Goal: Information Seeking & Learning: Learn about a topic

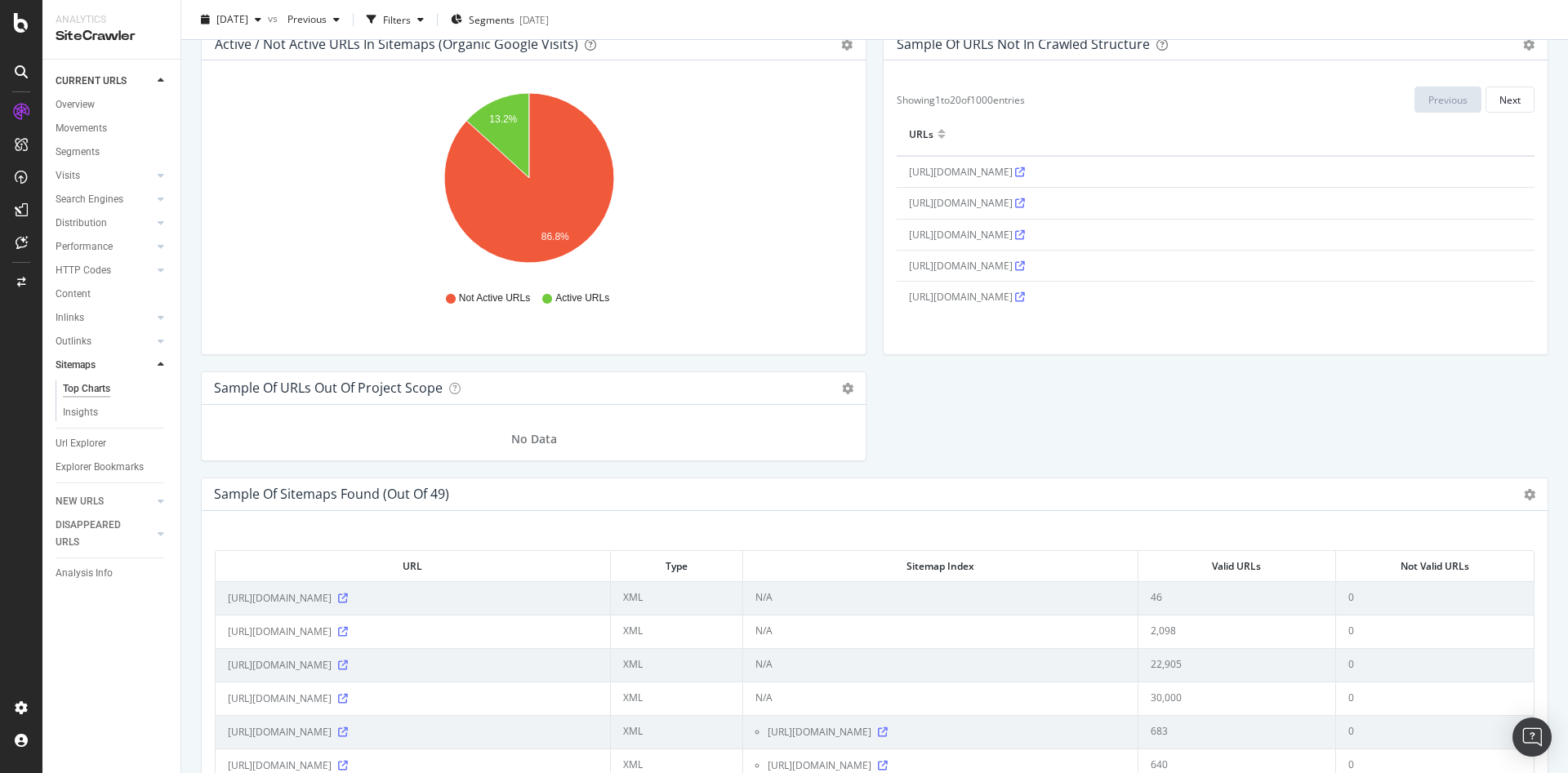
scroll to position [1598, 0]
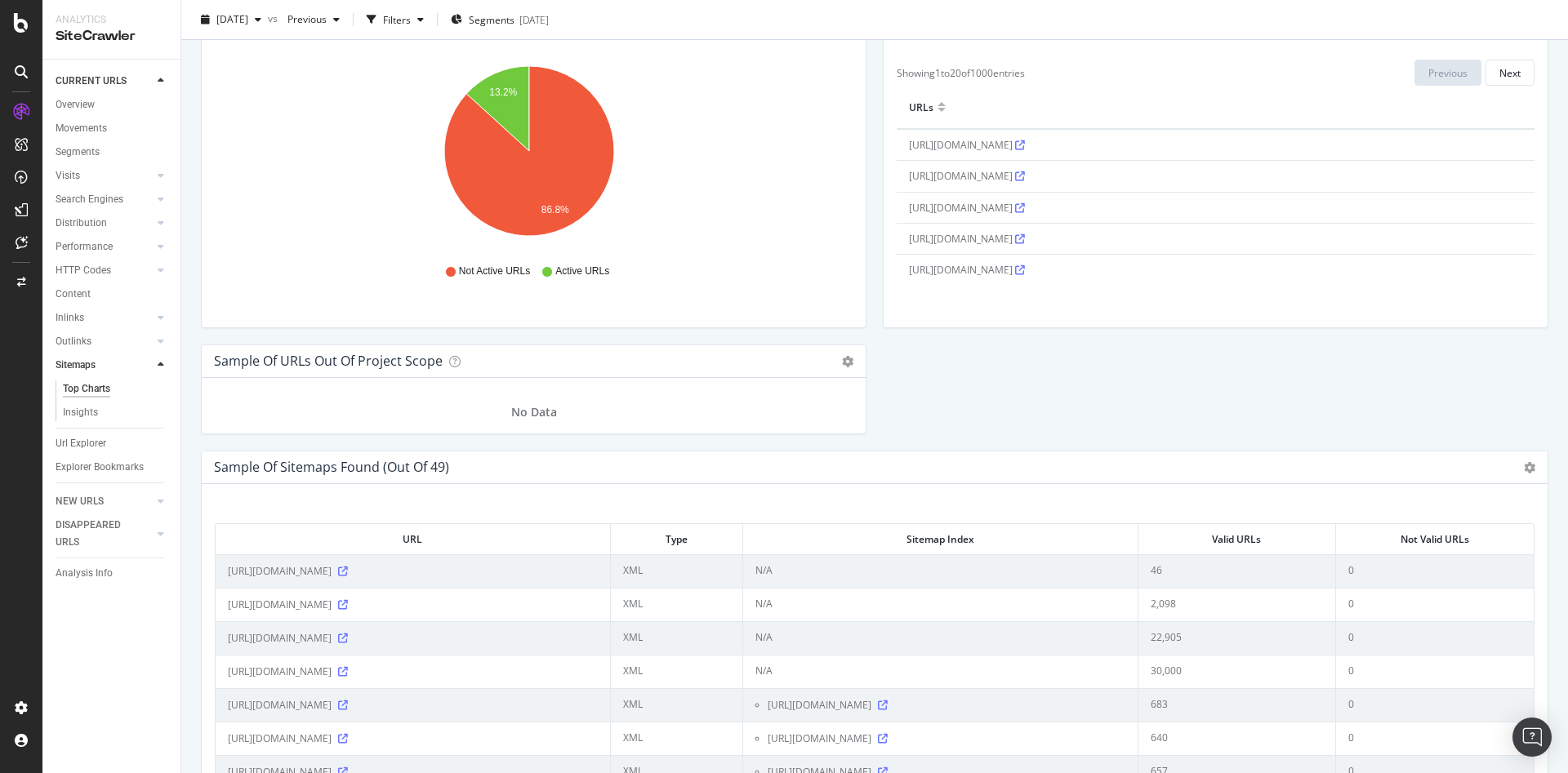
click at [1500, 465] on div "Sample of Sitemaps Found (out of 49) Table Expand Export as CSV" at bounding box center [874, 467] width 1346 height 33
click at [1524, 464] on icon at bounding box center [1530, 468] width 12 height 12
click at [1434, 517] on span "Expand" at bounding box center [1481, 527] width 130 height 22
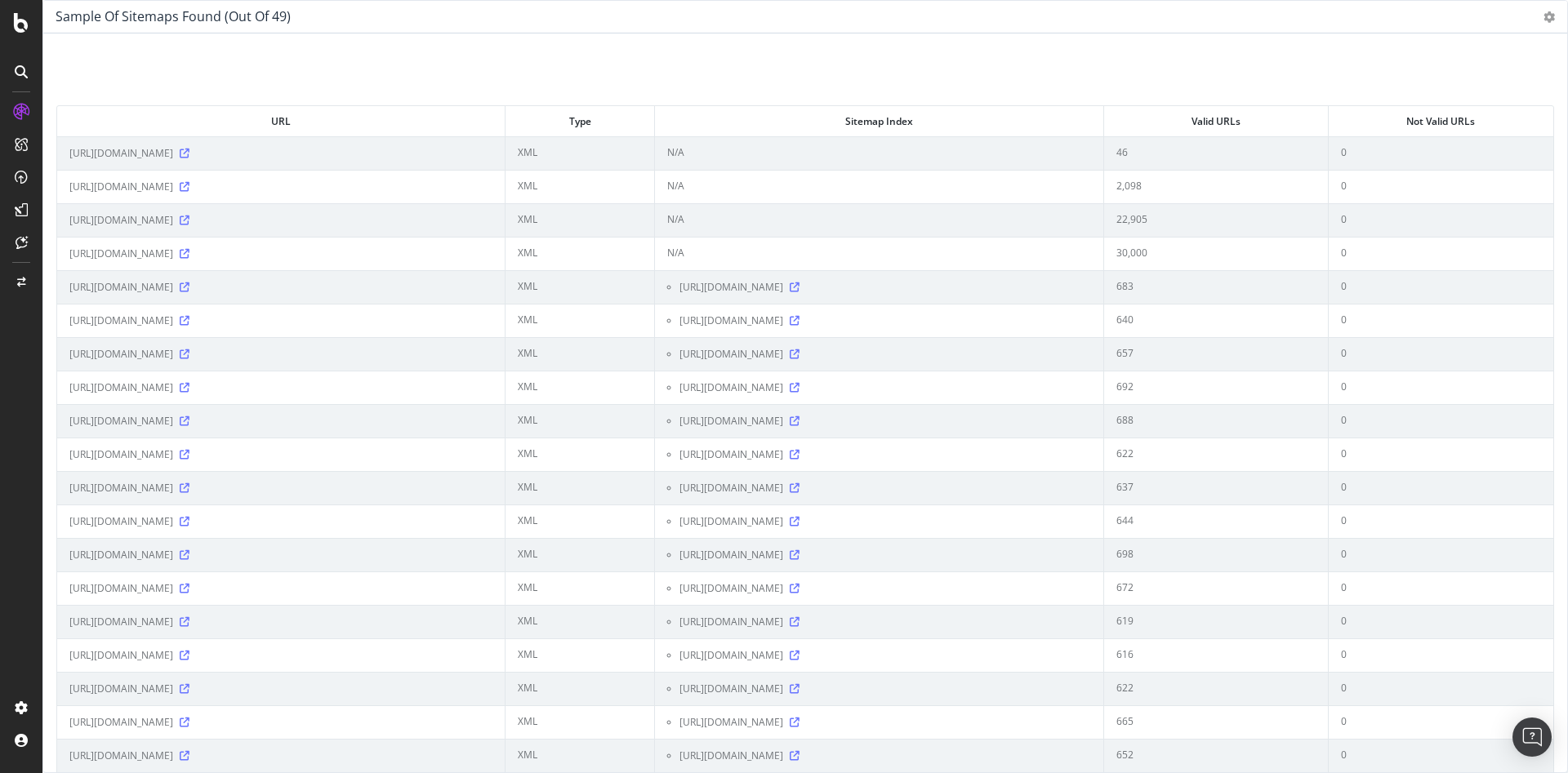
scroll to position [1549, 0]
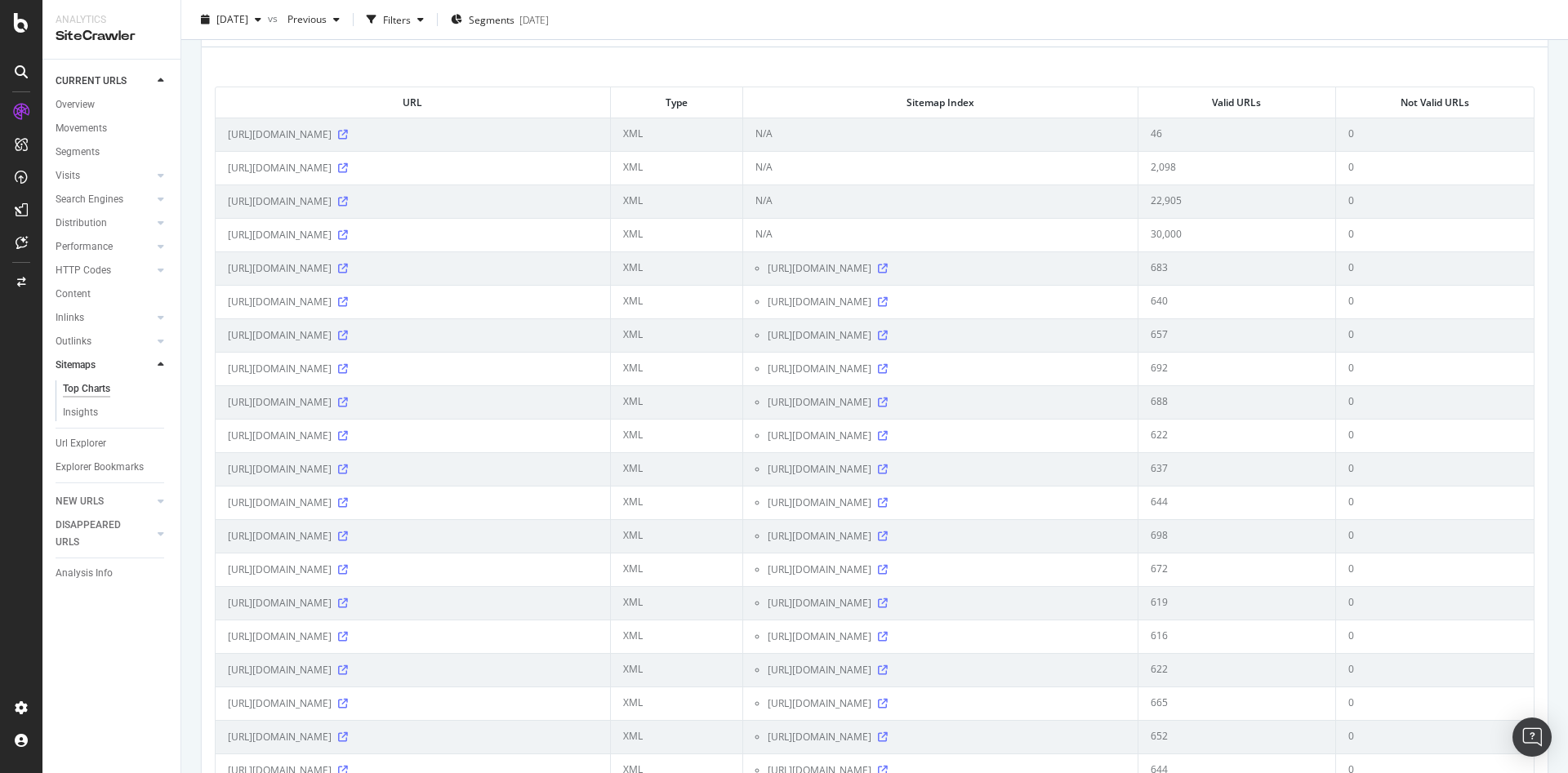
scroll to position [2127, 0]
click at [1426, 100] on th "Not Valid URLs" at bounding box center [1434, 108] width 198 height 30
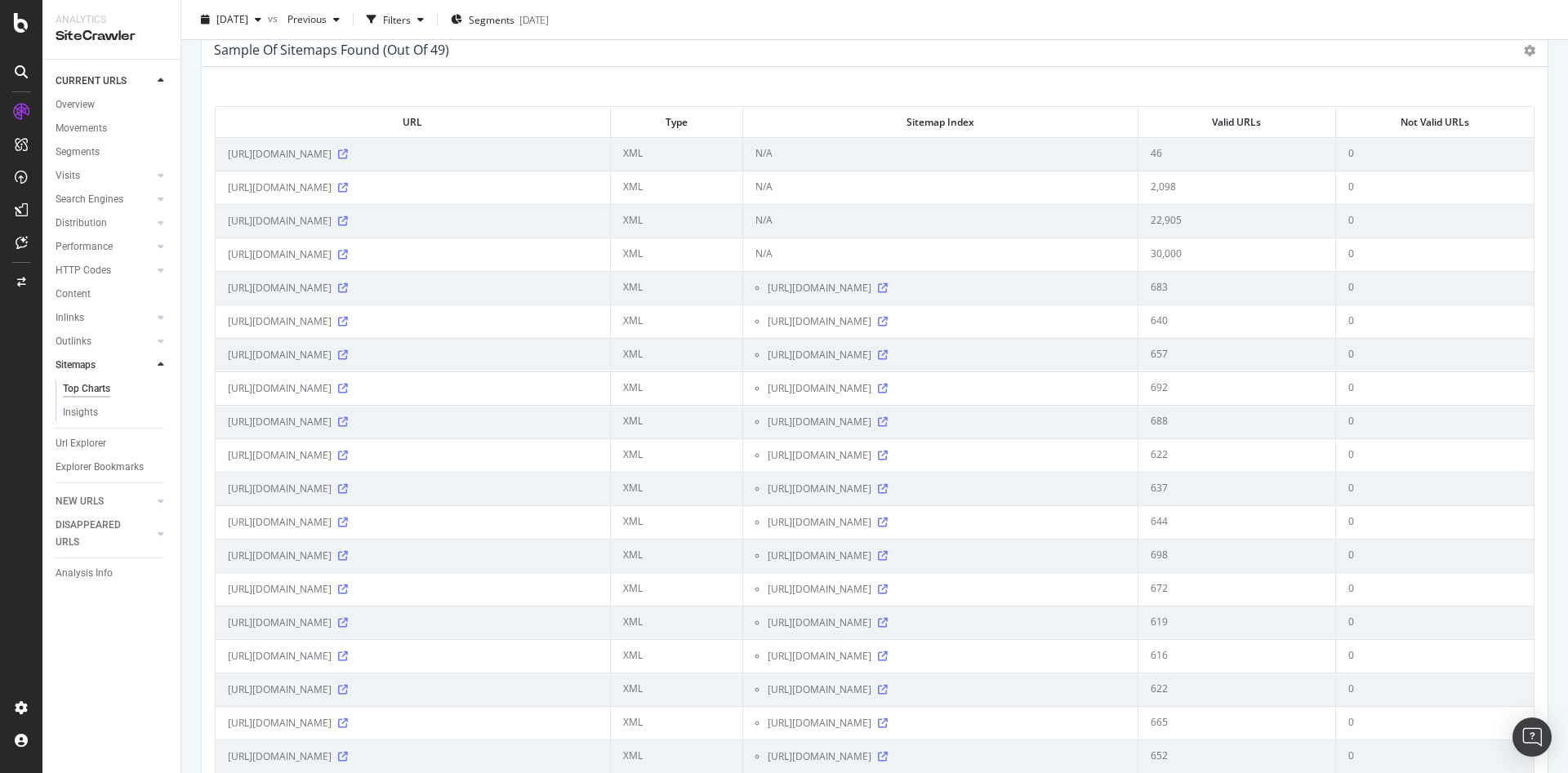
scroll to position [2103, 0]
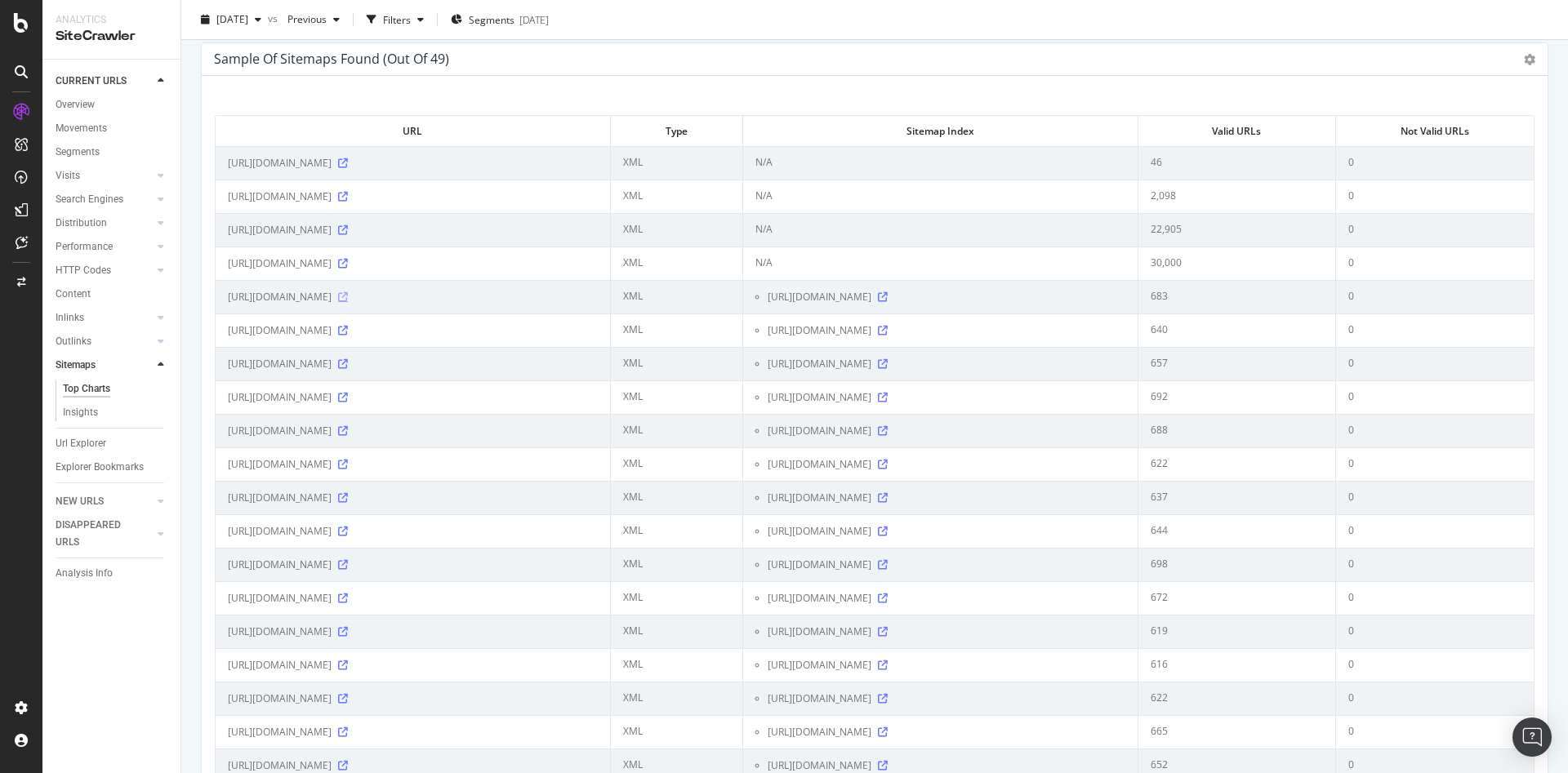
click at [348, 298] on icon at bounding box center [343, 297] width 10 height 10
click at [348, 293] on icon at bounding box center [343, 297] width 10 height 10
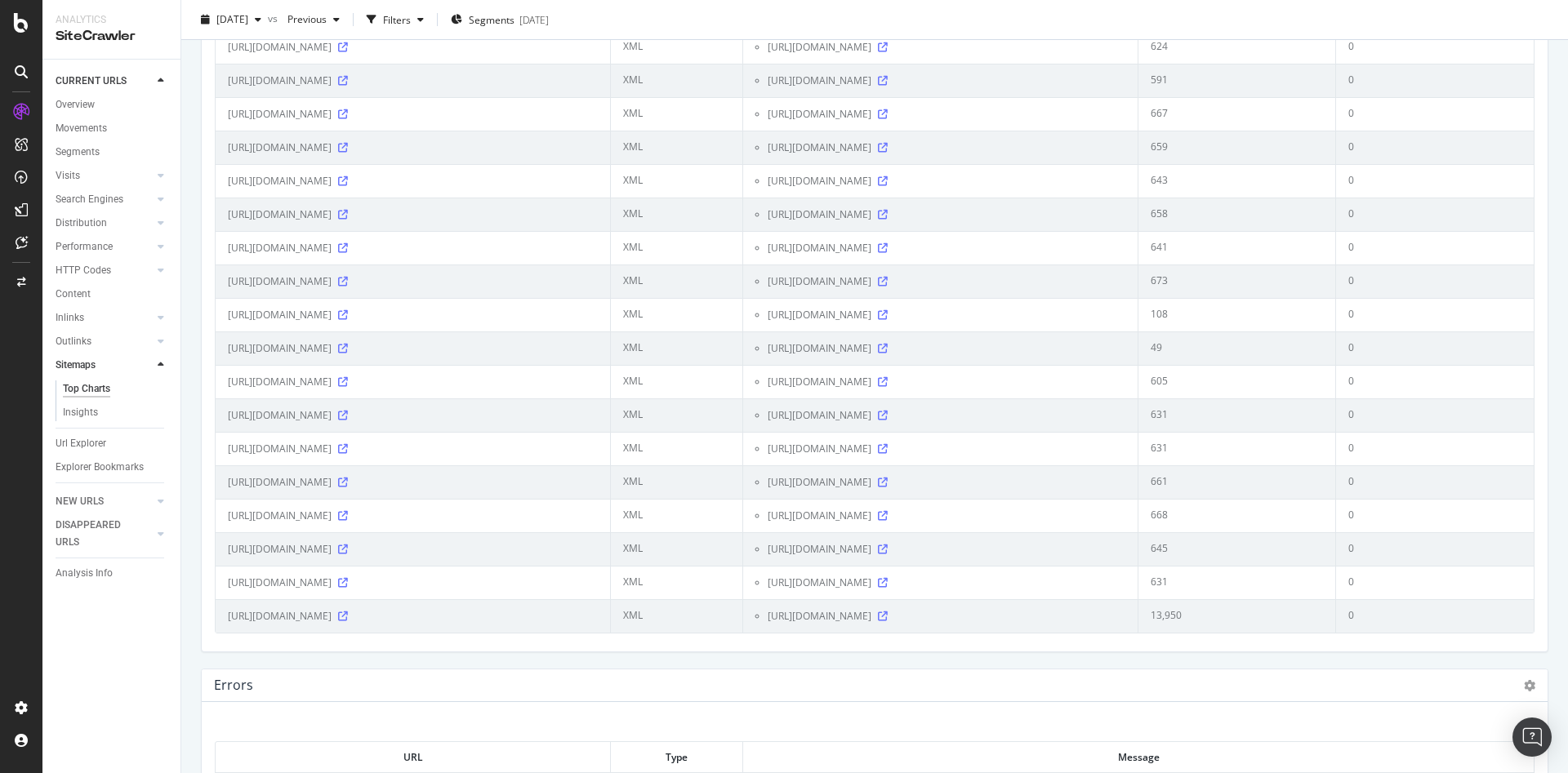
scroll to position [3258, 0]
click at [888, 618] on icon at bounding box center [883, 616] width 10 height 10
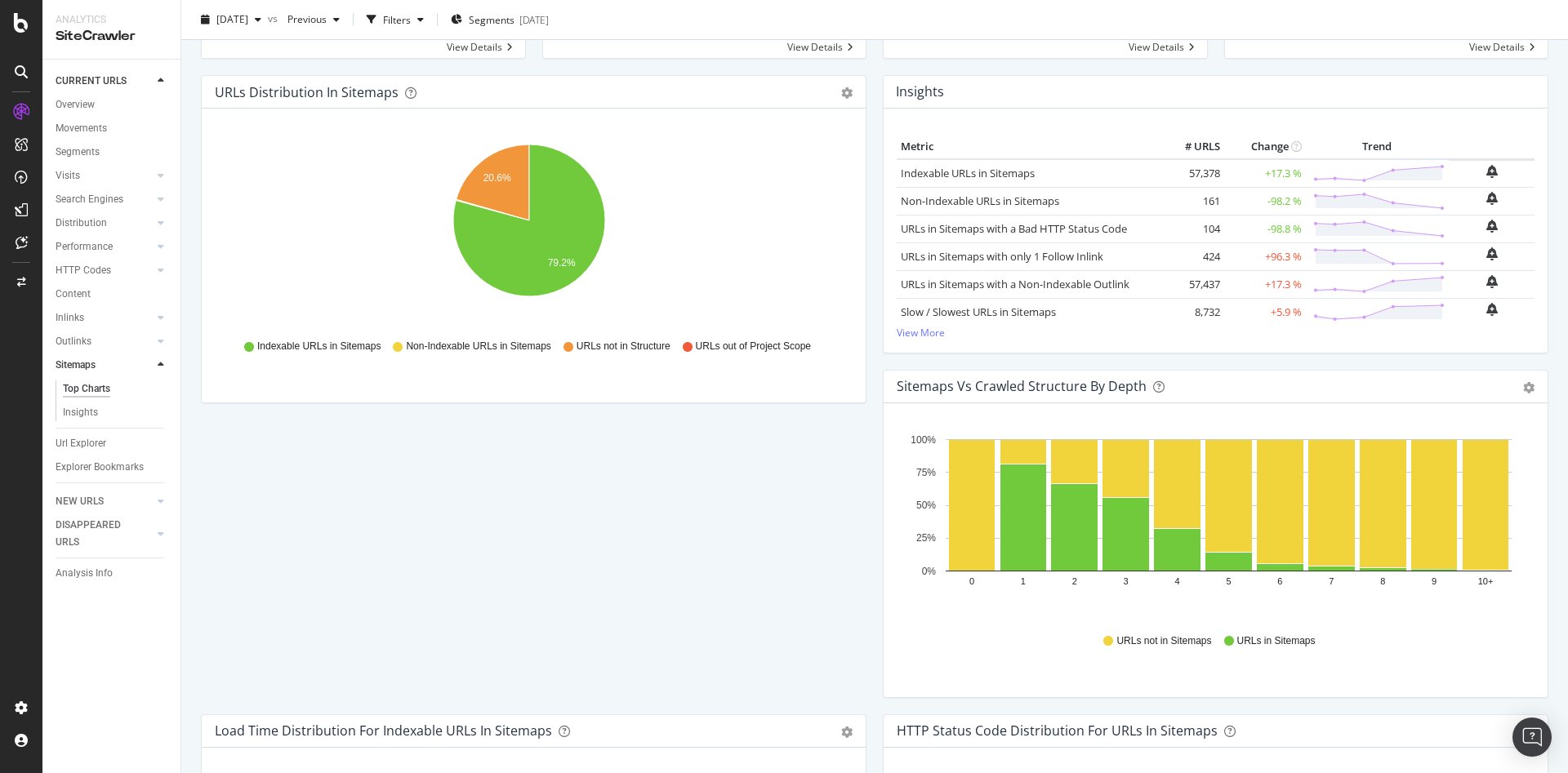
scroll to position [0, 0]
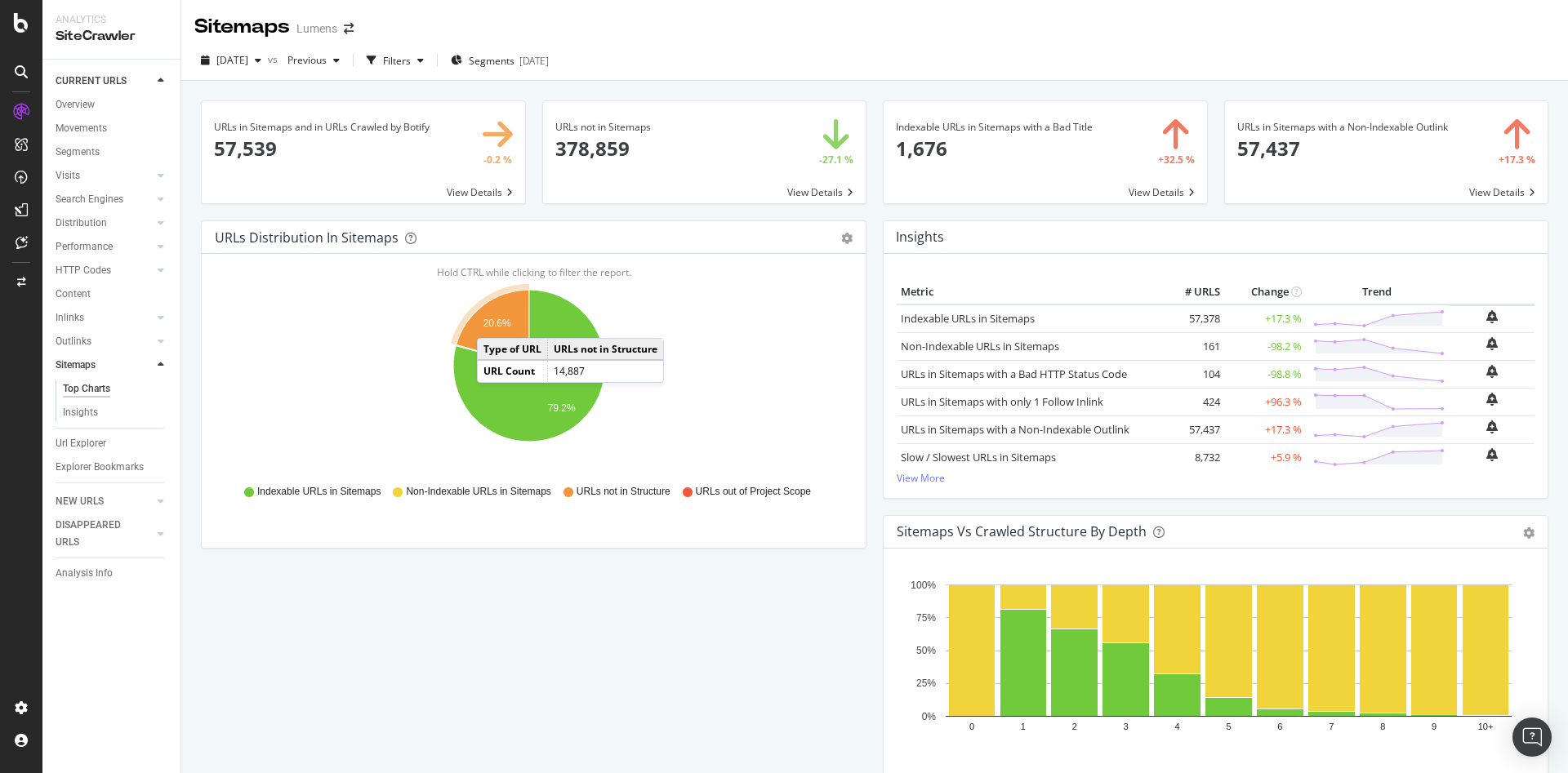
click at [494, 322] on text "20.6%" at bounding box center [497, 323] width 28 height 12
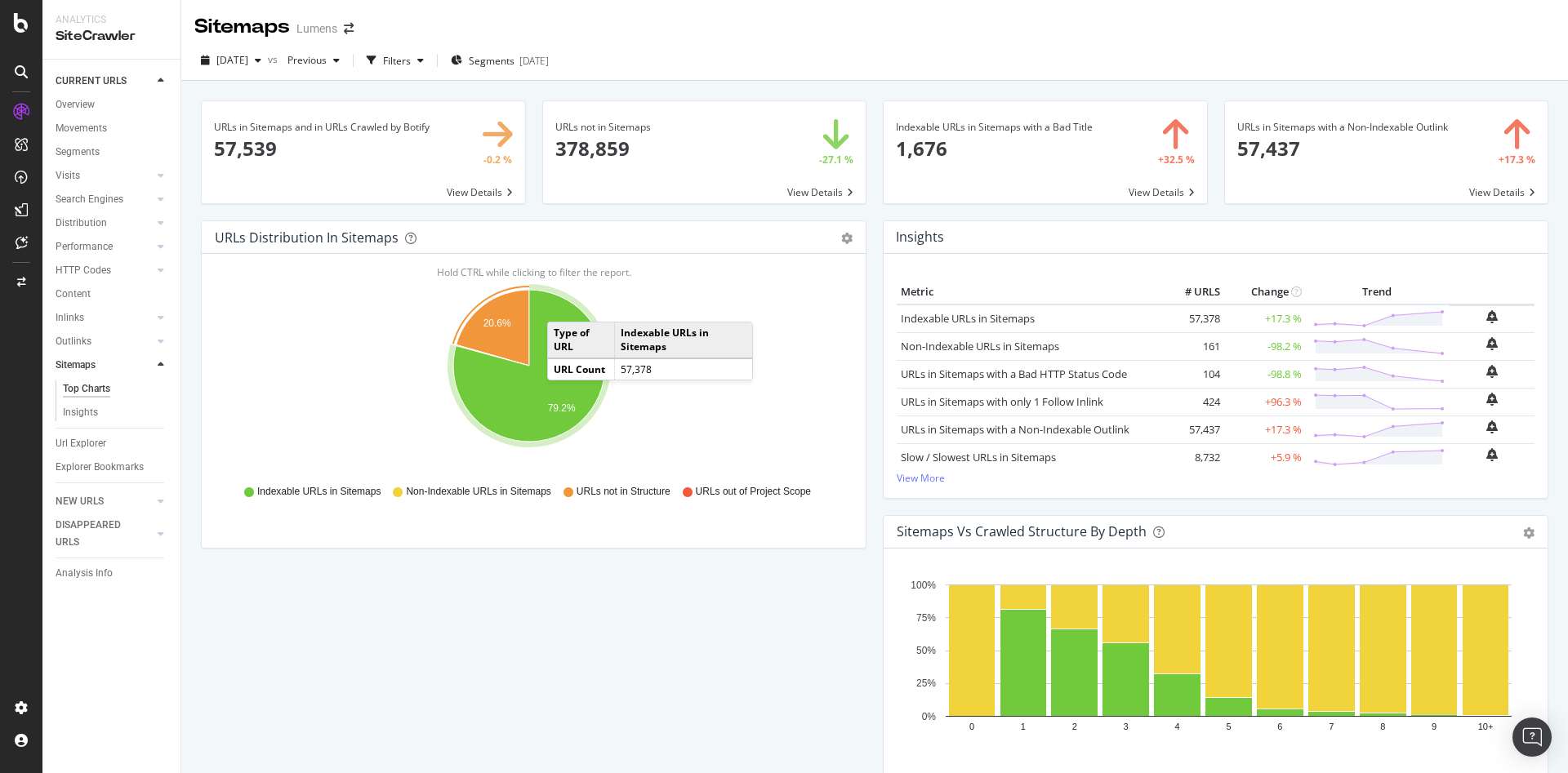
click at [837, 245] on div "URLs Distribution in Sitemaps Pie Table Export as CSV Add to Custom Report" at bounding box center [534, 237] width 664 height 33
click at [841, 244] on div "Pie Table Export as CSV Add to Custom Report" at bounding box center [847, 237] width 12 height 16
click at [841, 235] on icon "gear" at bounding box center [847, 239] width 12 height 12
click at [779, 292] on span "Table" at bounding box center [790, 300] width 149 height 22
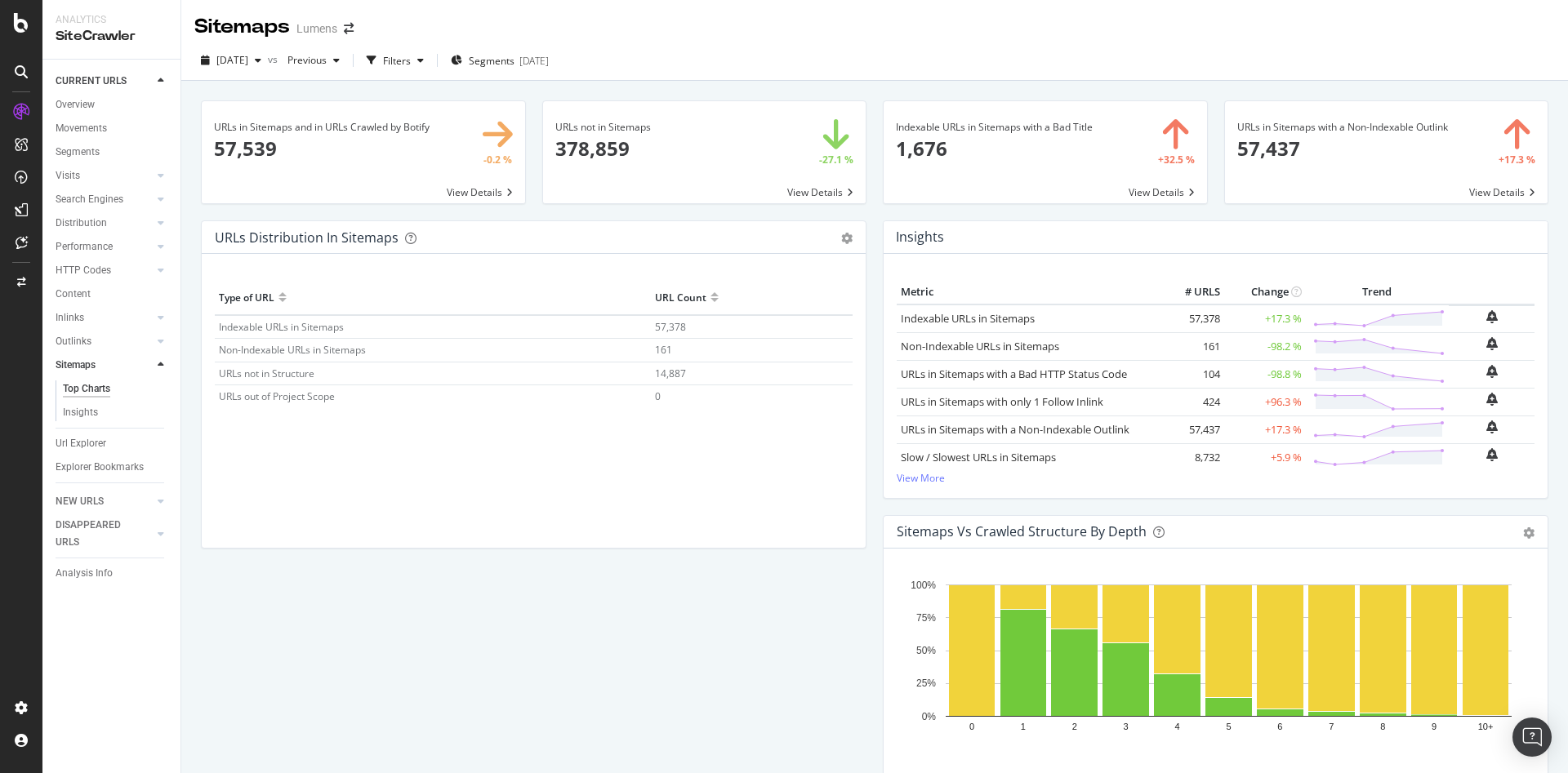
click at [245, 386] on td "URLs out of Project Scope" at bounding box center [432, 396] width 436 height 23
click at [841, 244] on div "Pie Table Export as CSV Add to Custom Report" at bounding box center [847, 237] width 12 height 16
click at [841, 239] on icon "gear" at bounding box center [847, 239] width 12 height 12
click at [744, 267] on span "Pie" at bounding box center [790, 270] width 149 height 22
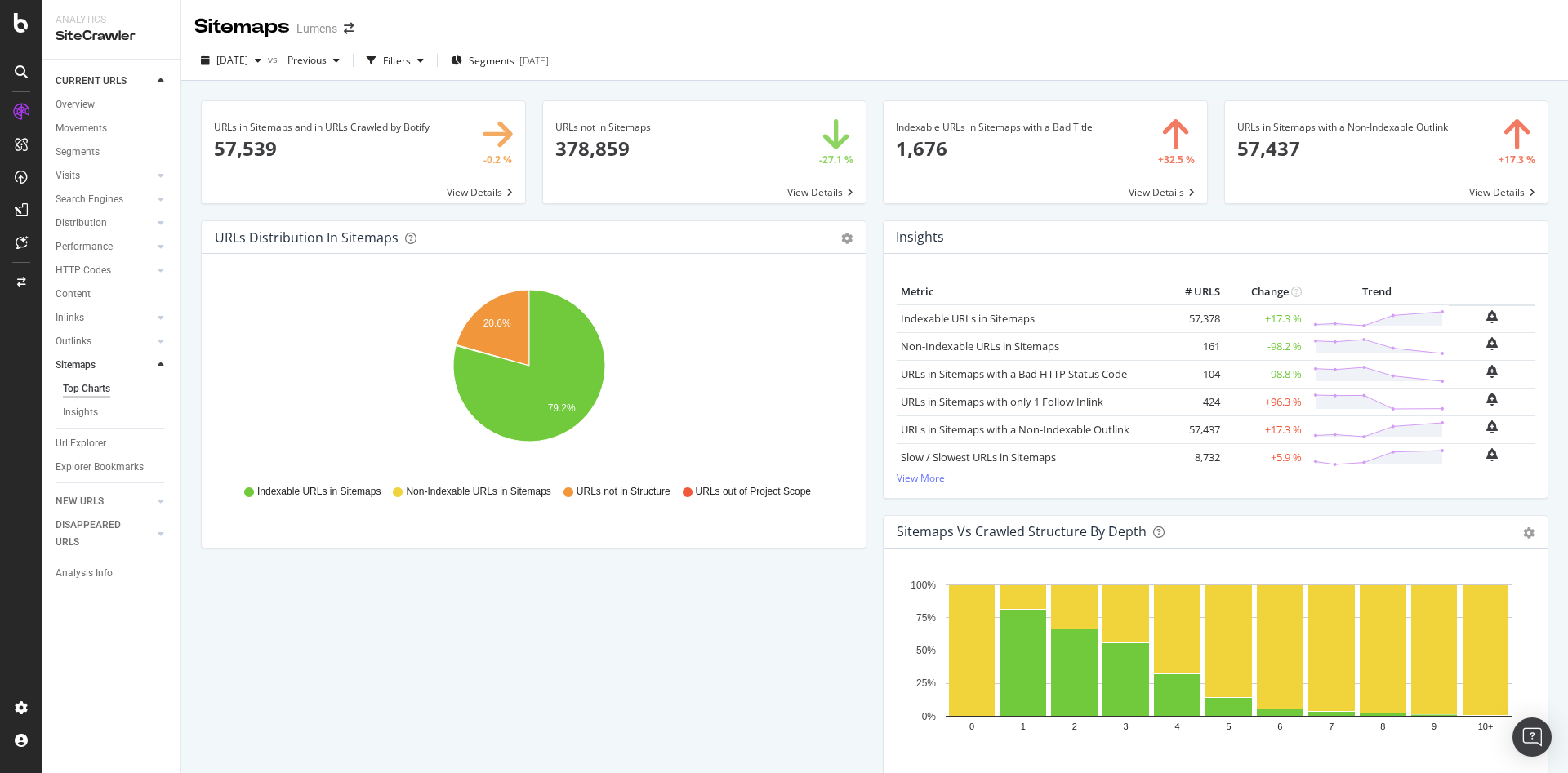
click at [436, 485] on span "Non-Indexable URLs in Sitemaps" at bounding box center [478, 492] width 145 height 14
click at [430, 50] on div "Filters" at bounding box center [395, 60] width 71 height 24
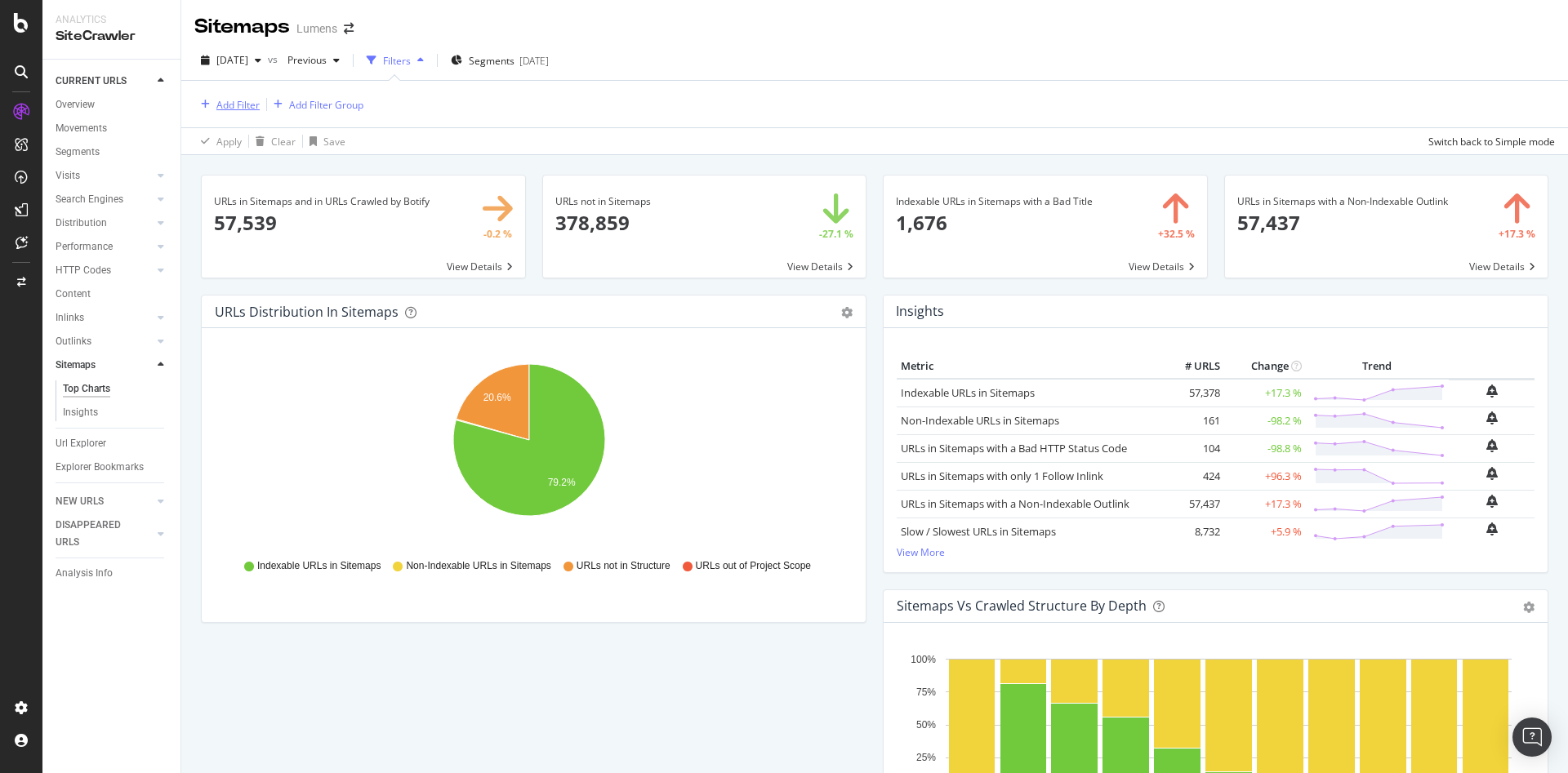
click at [242, 103] on div "Add Filter" at bounding box center [237, 105] width 43 height 14
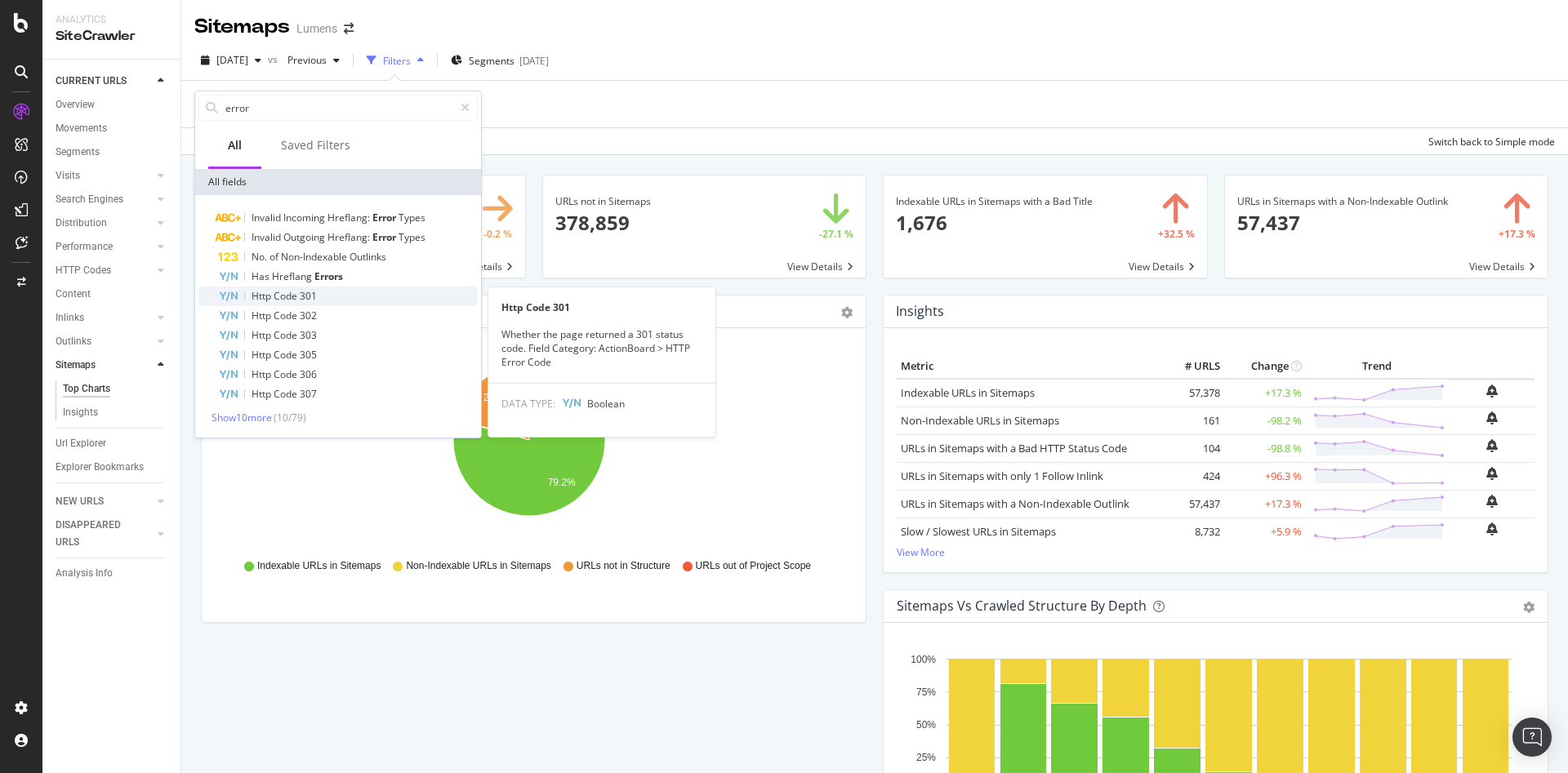
type input "error"
click at [299, 289] on span "301" at bounding box center [308, 296] width 17 height 14
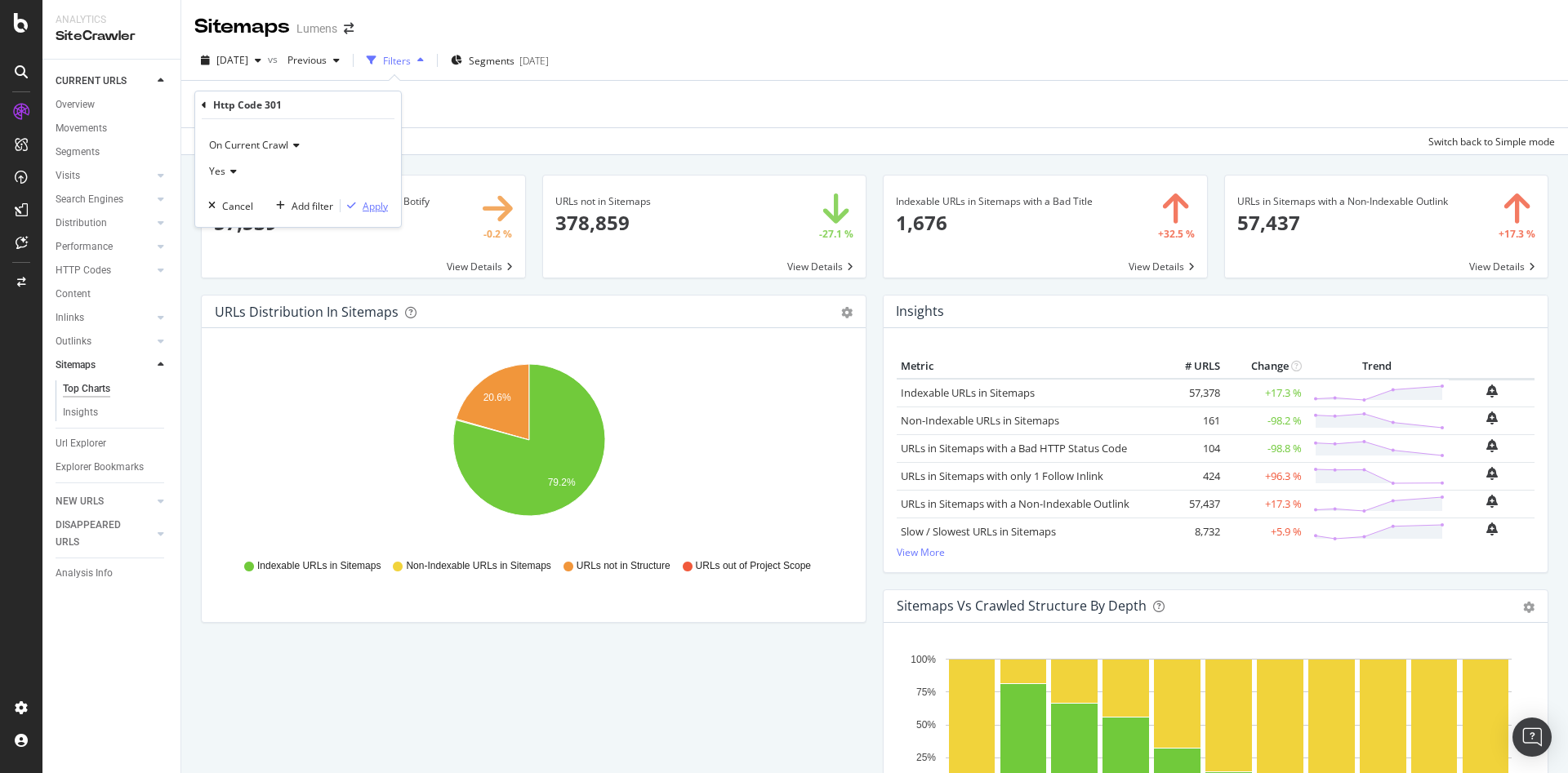
click at [379, 205] on div "Apply" at bounding box center [375, 206] width 25 height 14
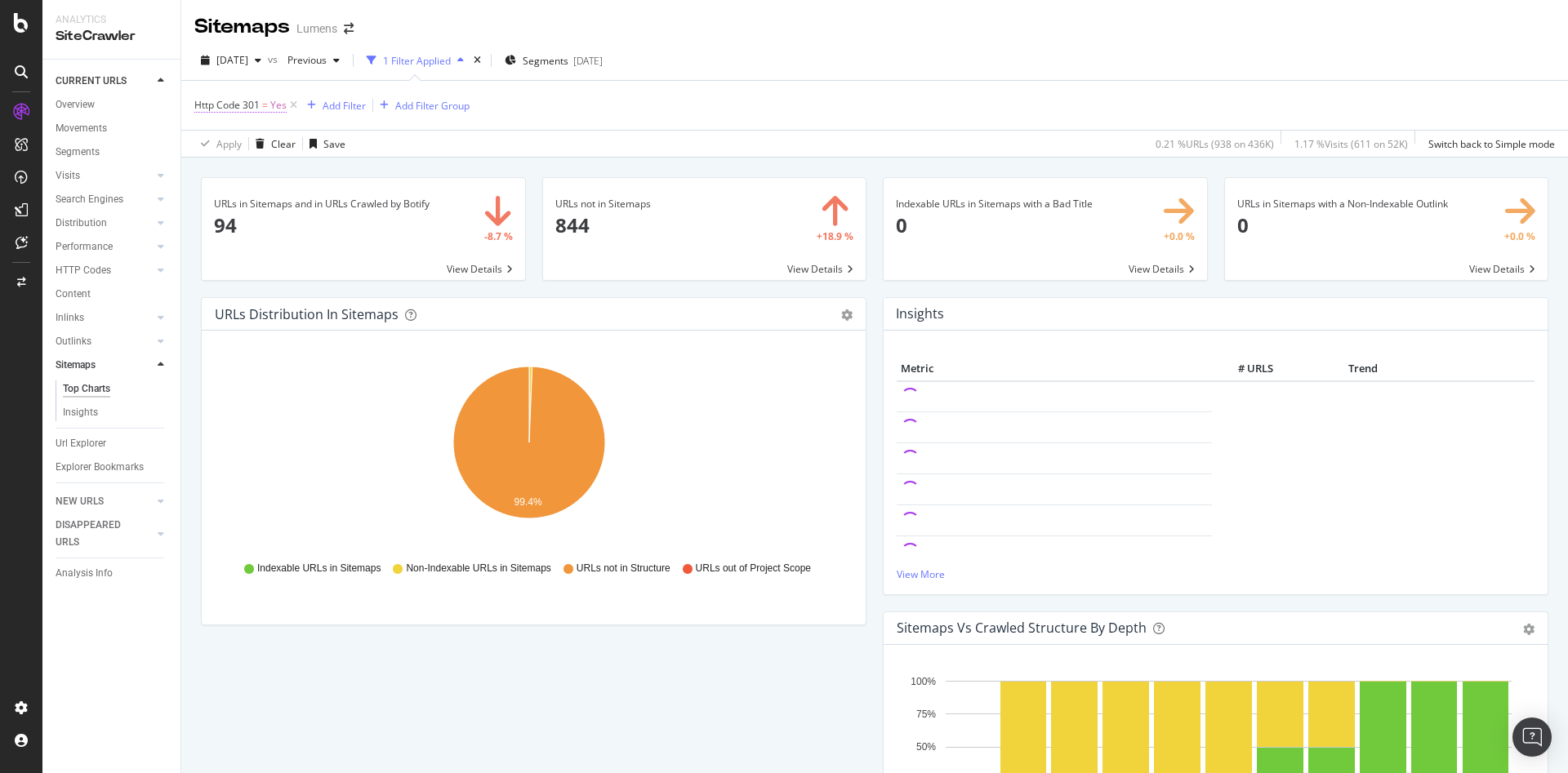
click at [274, 101] on span "Yes" at bounding box center [278, 105] width 16 height 23
click at [214, 106] on div "Http Code 301" at bounding box center [248, 103] width 69 height 14
click at [207, 110] on div "Http Code 301" at bounding box center [298, 103] width 193 height 28
click at [205, 107] on icon at bounding box center [204, 104] width 5 height 10
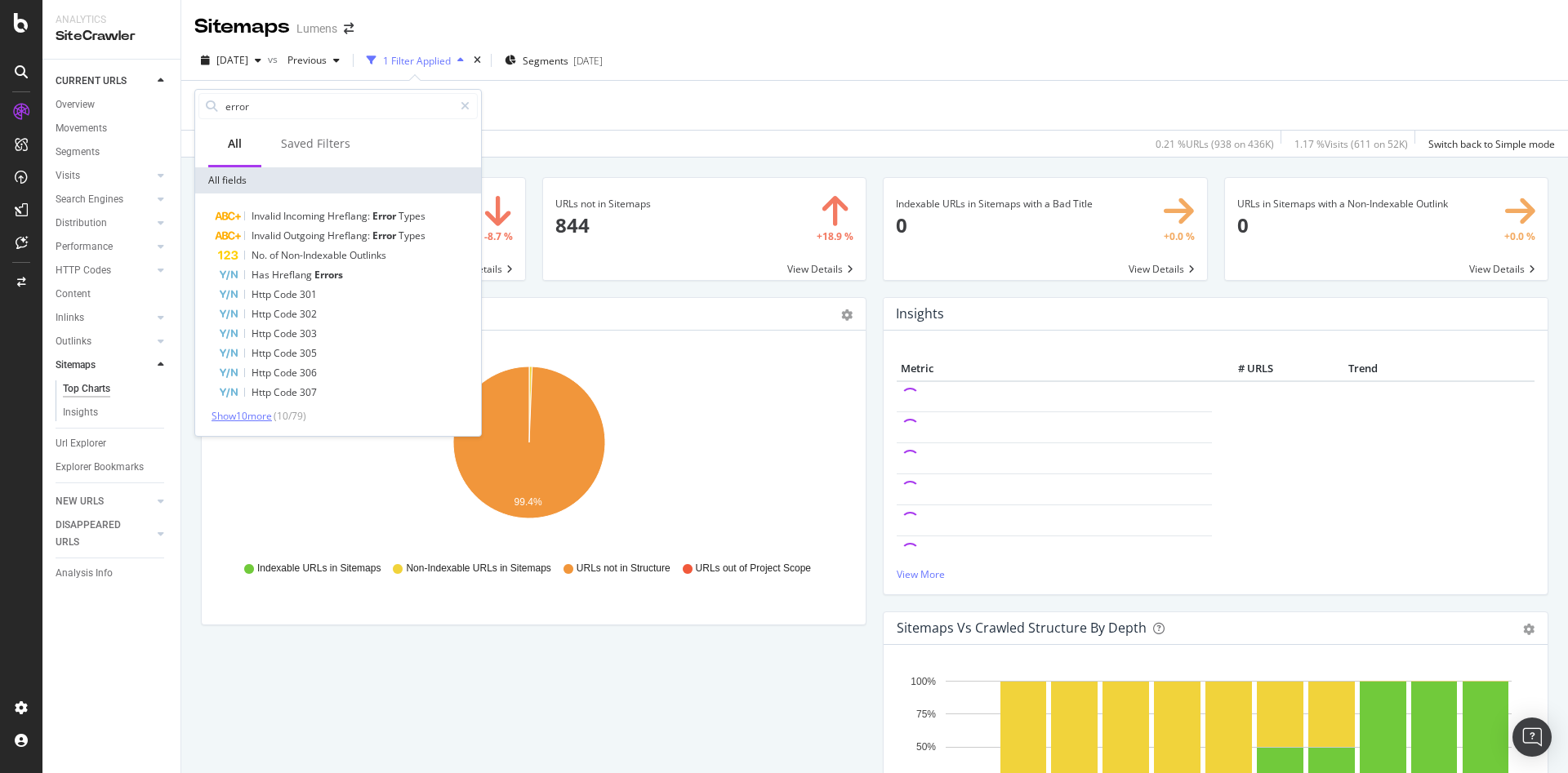
click at [251, 411] on span "Show 10 more" at bounding box center [242, 416] width 61 height 14
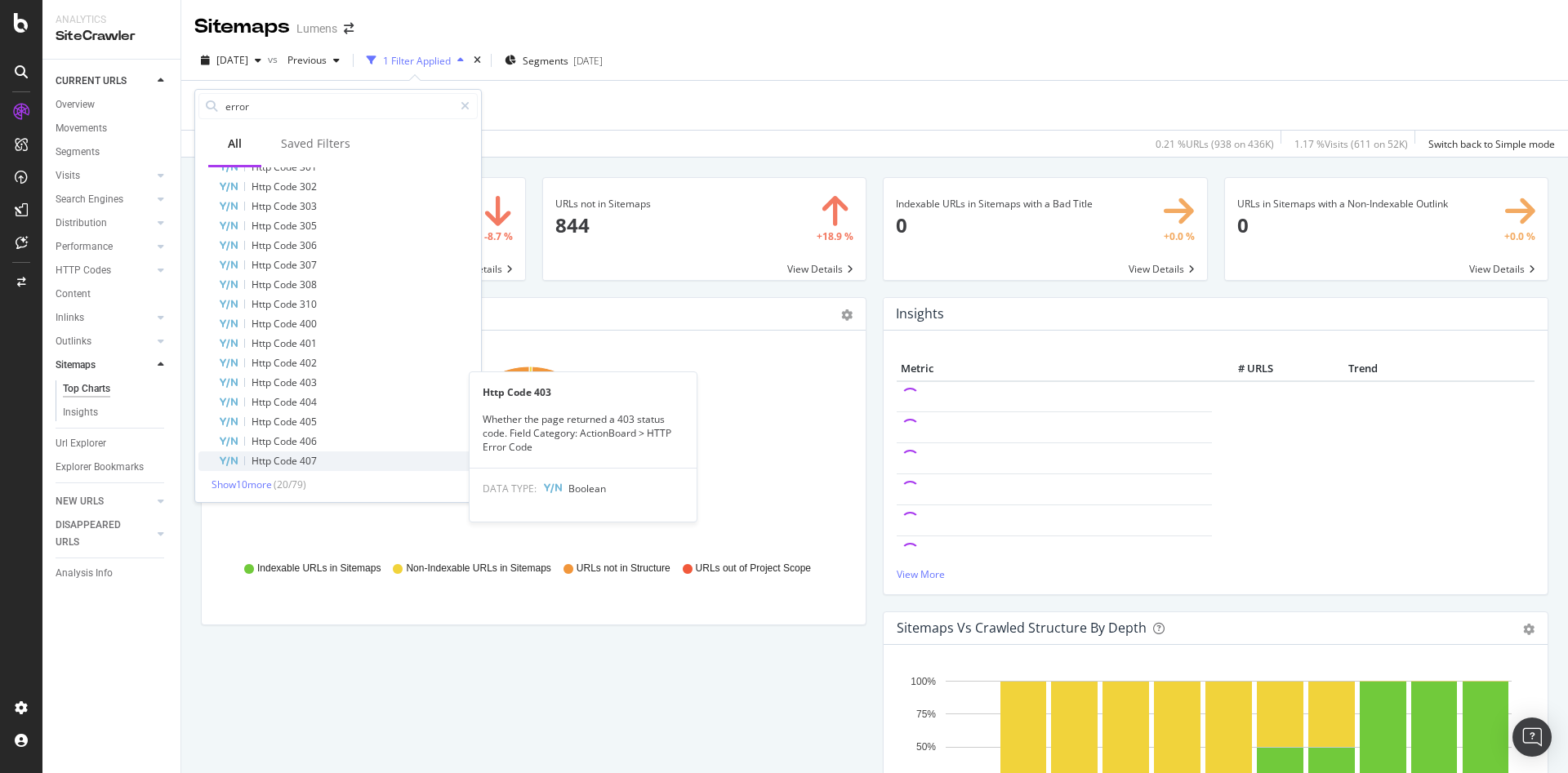
scroll to position [129, 0]
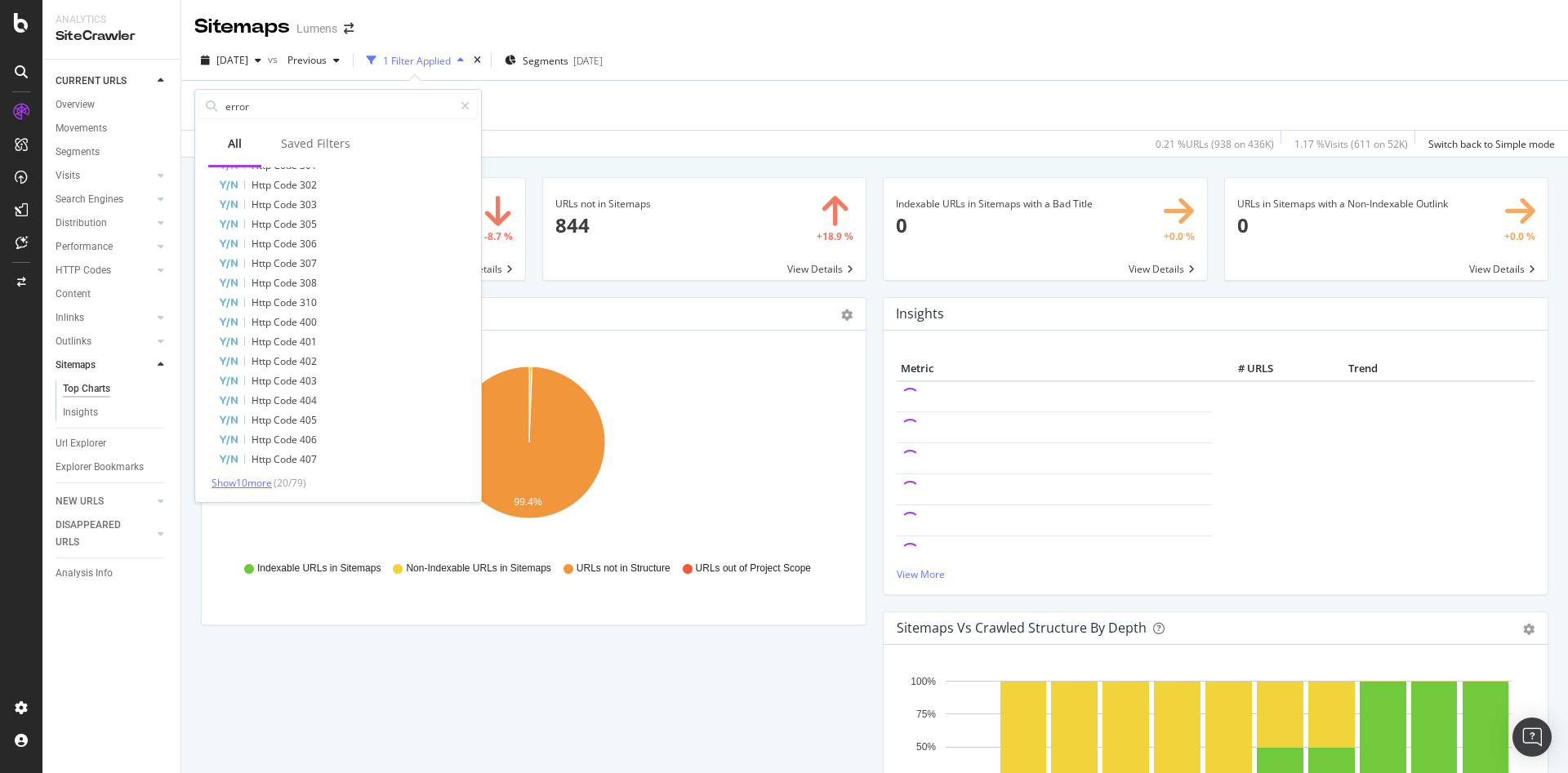
click at [232, 483] on span "Show 10 more" at bounding box center [242, 482] width 61 height 14
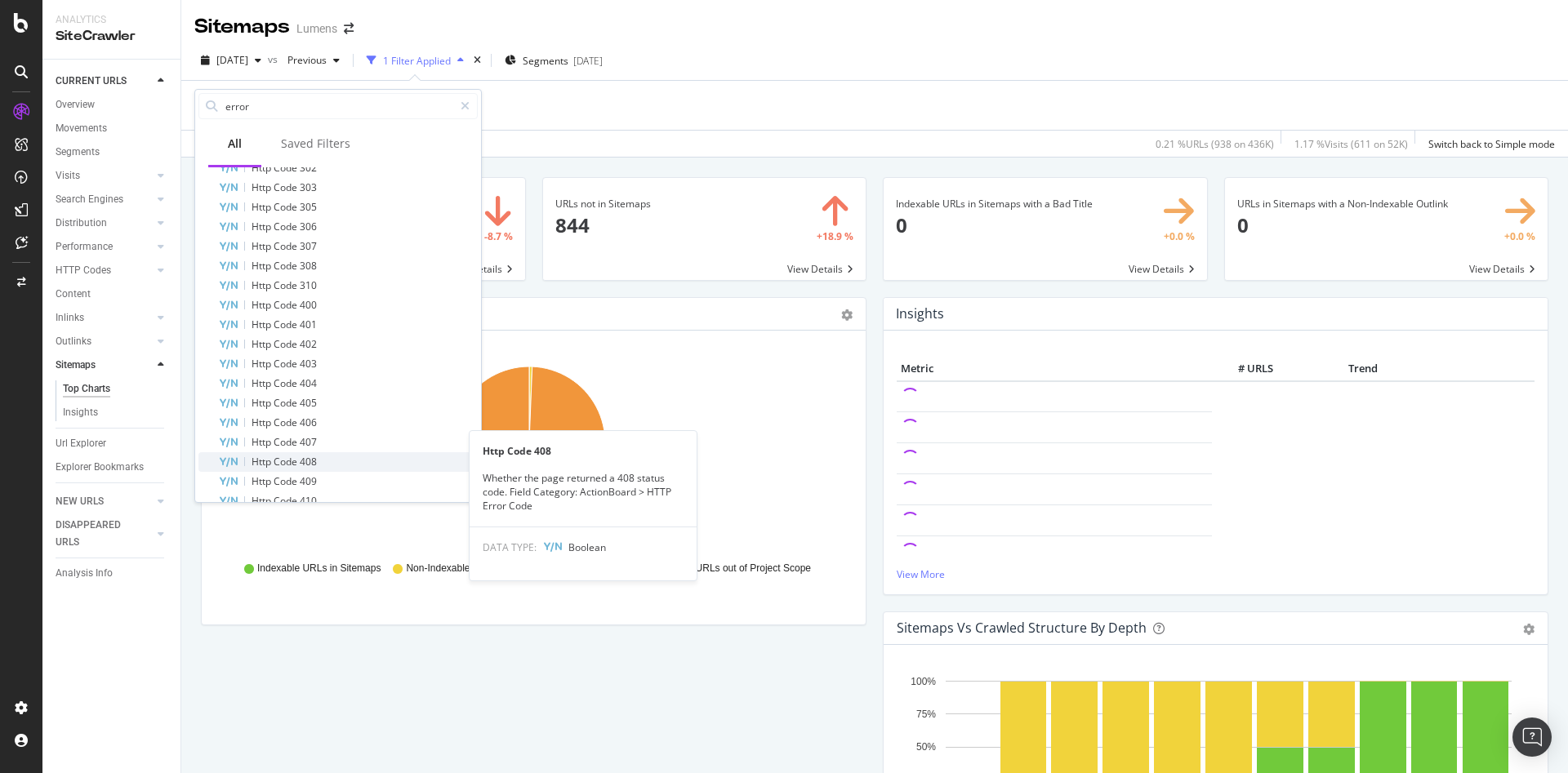
scroll to position [178, 0]
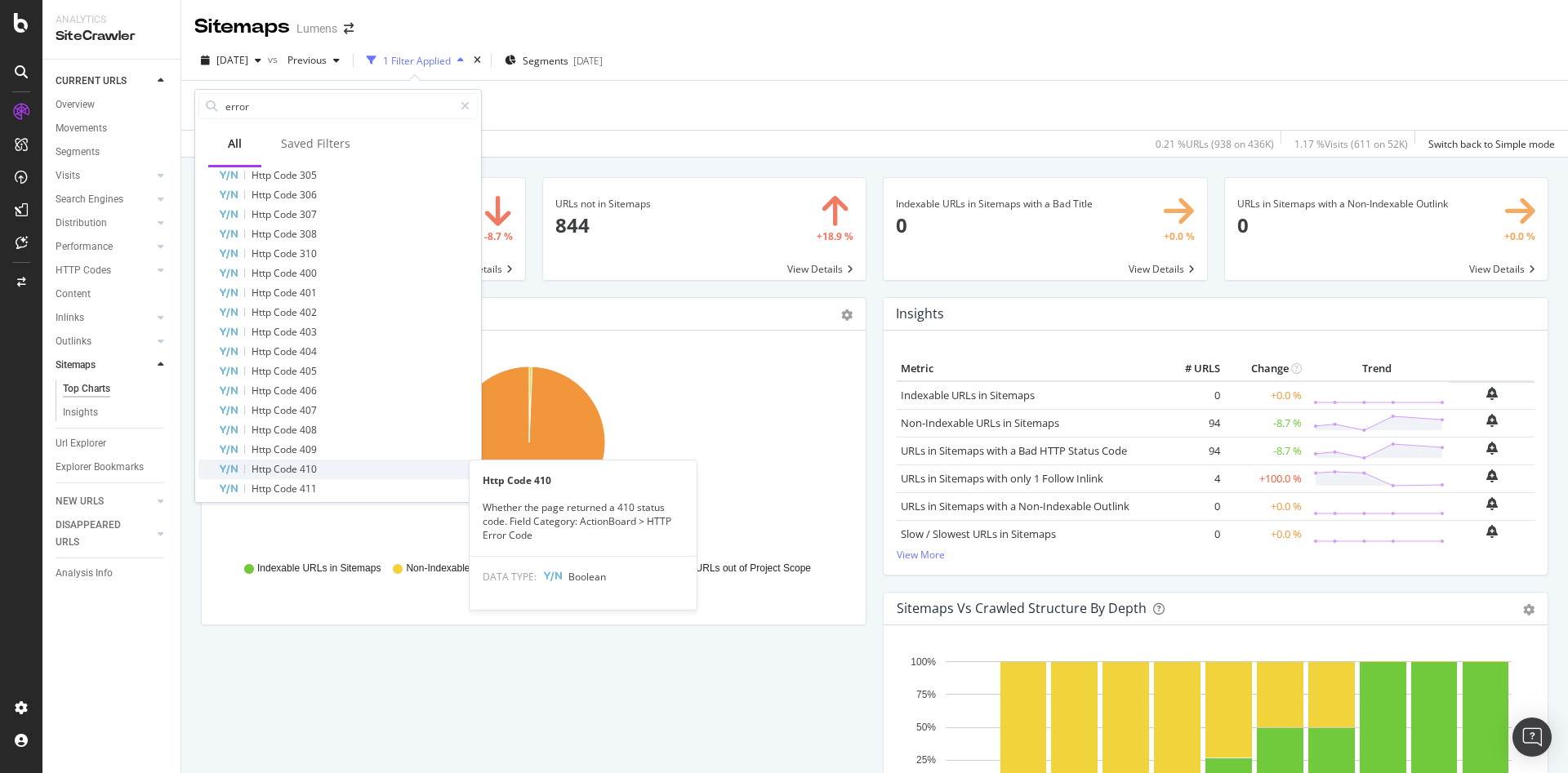
click at [290, 470] on span "Code" at bounding box center [286, 469] width 26 height 14
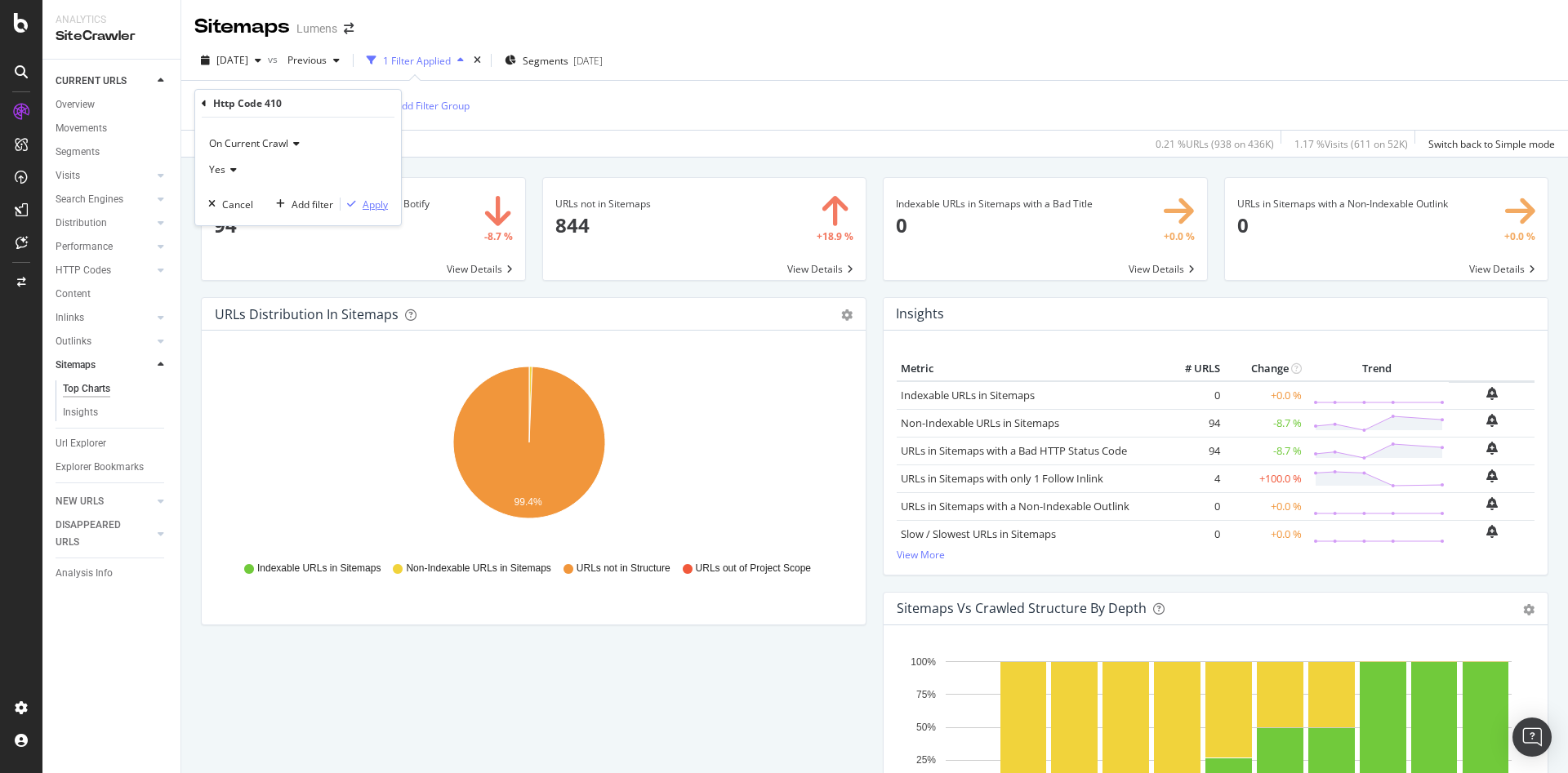
click at [360, 202] on div "button" at bounding box center [351, 204] width 22 height 10
